Goal: Information Seeking & Learning: Learn about a topic

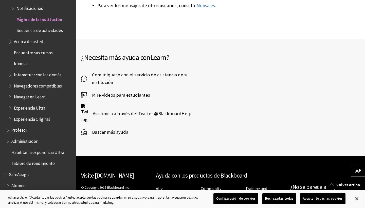
scroll to position [527, 0]
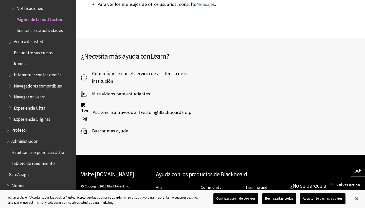
click at [91, 77] on span "Comuníquese con el servicio de asistencia de su institución" at bounding box center [148, 77] width 122 height 15
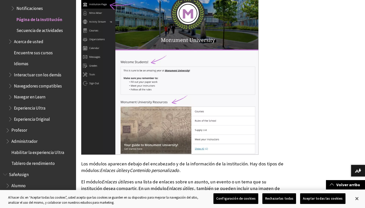
scroll to position [203, 0]
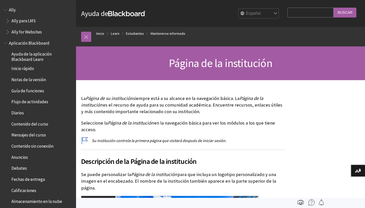
scroll to position [480, 0]
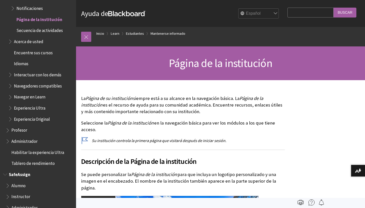
click at [21, 181] on span "Alumno" at bounding box center [18, 184] width 14 height 7
click at [22, 181] on span "Alumno" at bounding box center [18, 184] width 15 height 7
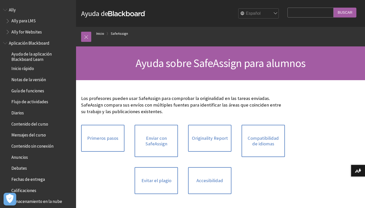
scroll to position [393, 0]
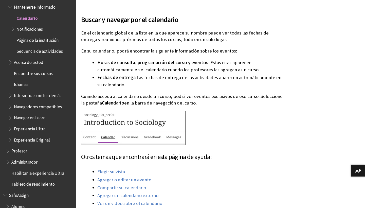
scroll to position [233, 0]
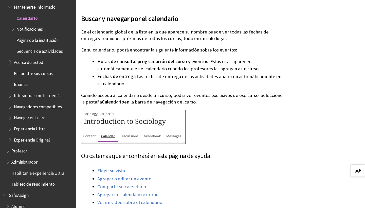
click at [362, 171] on button "Descargar formatos alternativos..." at bounding box center [358, 170] width 14 height 12
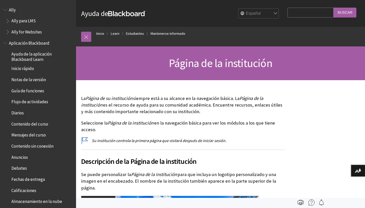
scroll to position [480, 0]
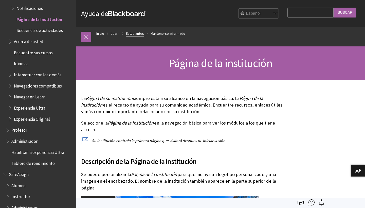
click at [132, 33] on link "Estudiantes" at bounding box center [135, 33] width 18 height 6
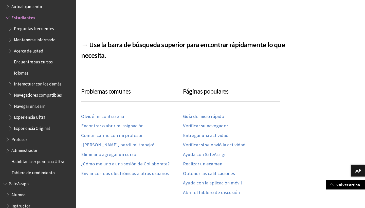
scroll to position [223, 0]
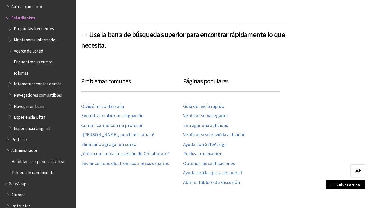
click at [359, 169] on img at bounding box center [358, 171] width 6 height 4
